Goal: Information Seeking & Learning: Find specific fact

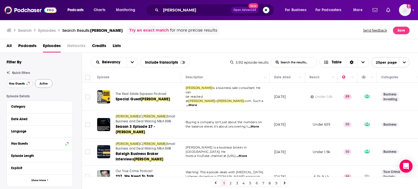
drag, startPoint x: 20, startPoint y: 83, endPoint x: 37, endPoint y: 83, distance: 16.9
click at [20, 83] on span "Has Guests" at bounding box center [17, 83] width 16 height 3
click at [37, 83] on button "Active" at bounding box center [44, 83] width 18 height 9
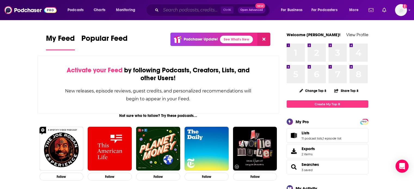
click at [181, 7] on input "Search podcasts, credits, & more..." at bounding box center [191, 10] width 60 height 9
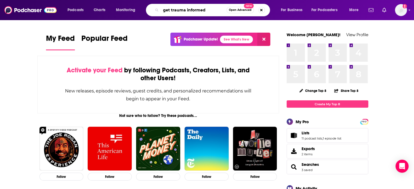
type input "get trauma informed"
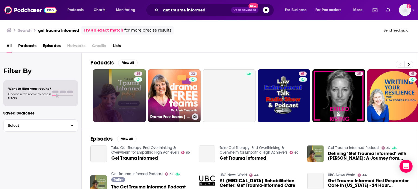
click at [112, 96] on link "35" at bounding box center [119, 95] width 53 height 53
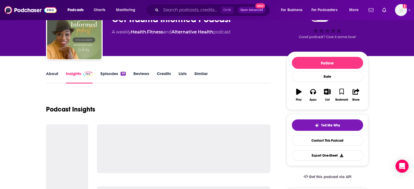
scroll to position [27, 0]
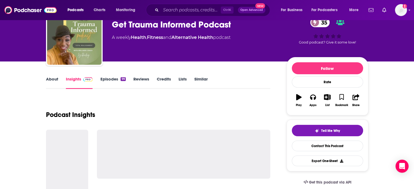
click at [51, 85] on link "About" at bounding box center [52, 83] width 12 height 13
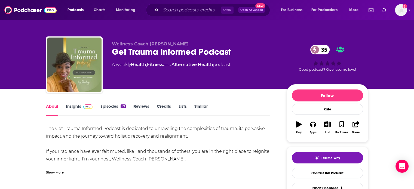
click at [54, 174] on div "Show More" at bounding box center [55, 172] width 18 height 5
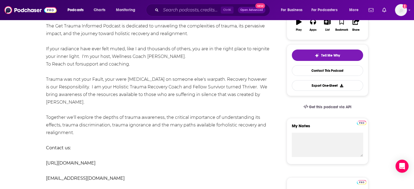
scroll to position [109, 0]
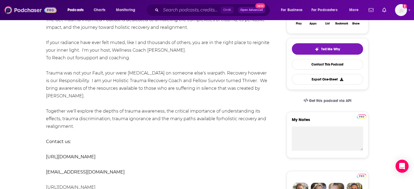
click at [44, 10] on img at bounding box center [30, 10] width 52 height 10
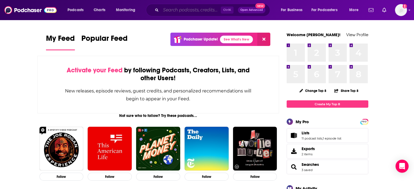
click at [186, 6] on input "Search podcasts, credits, & more..." at bounding box center [191, 10] width 60 height 9
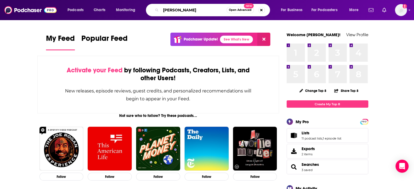
type input "[PERSON_NAME]"
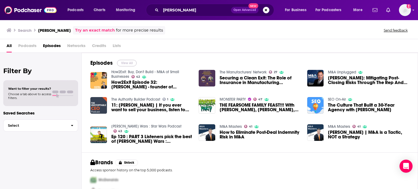
click at [126, 63] on button "View All" at bounding box center [127, 63] width 20 height 7
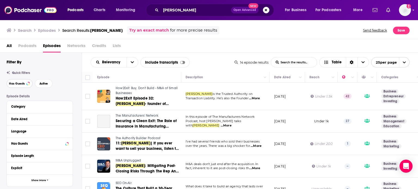
click at [14, 83] on span "Has Guests" at bounding box center [17, 83] width 16 height 3
click at [57, 85] on div "Has Guests Active" at bounding box center [44, 83] width 75 height 9
click at [49, 85] on button "Active" at bounding box center [44, 83] width 18 height 9
